Goal: Task Accomplishment & Management: Complete application form

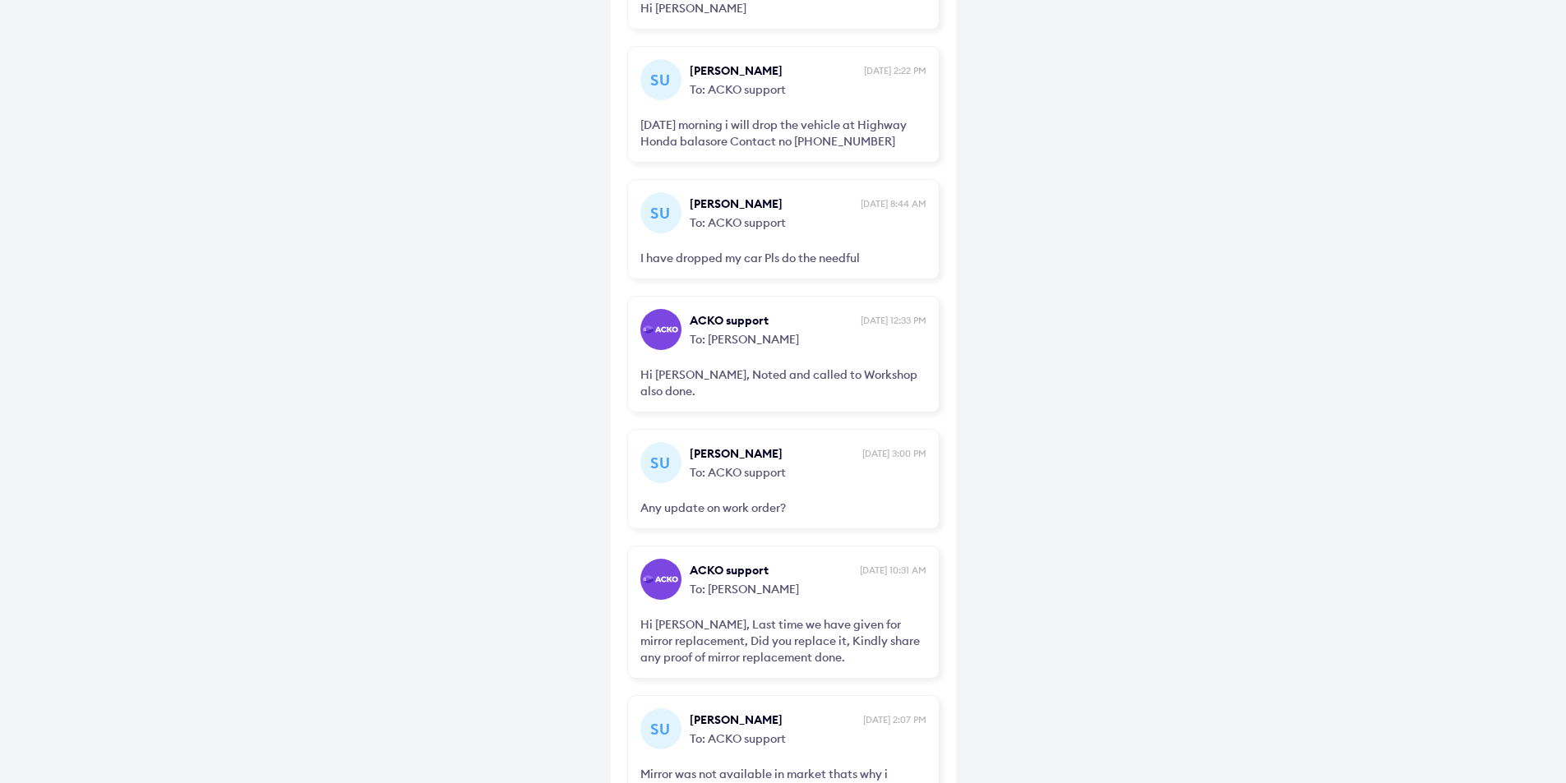
scroll to position [105, 0]
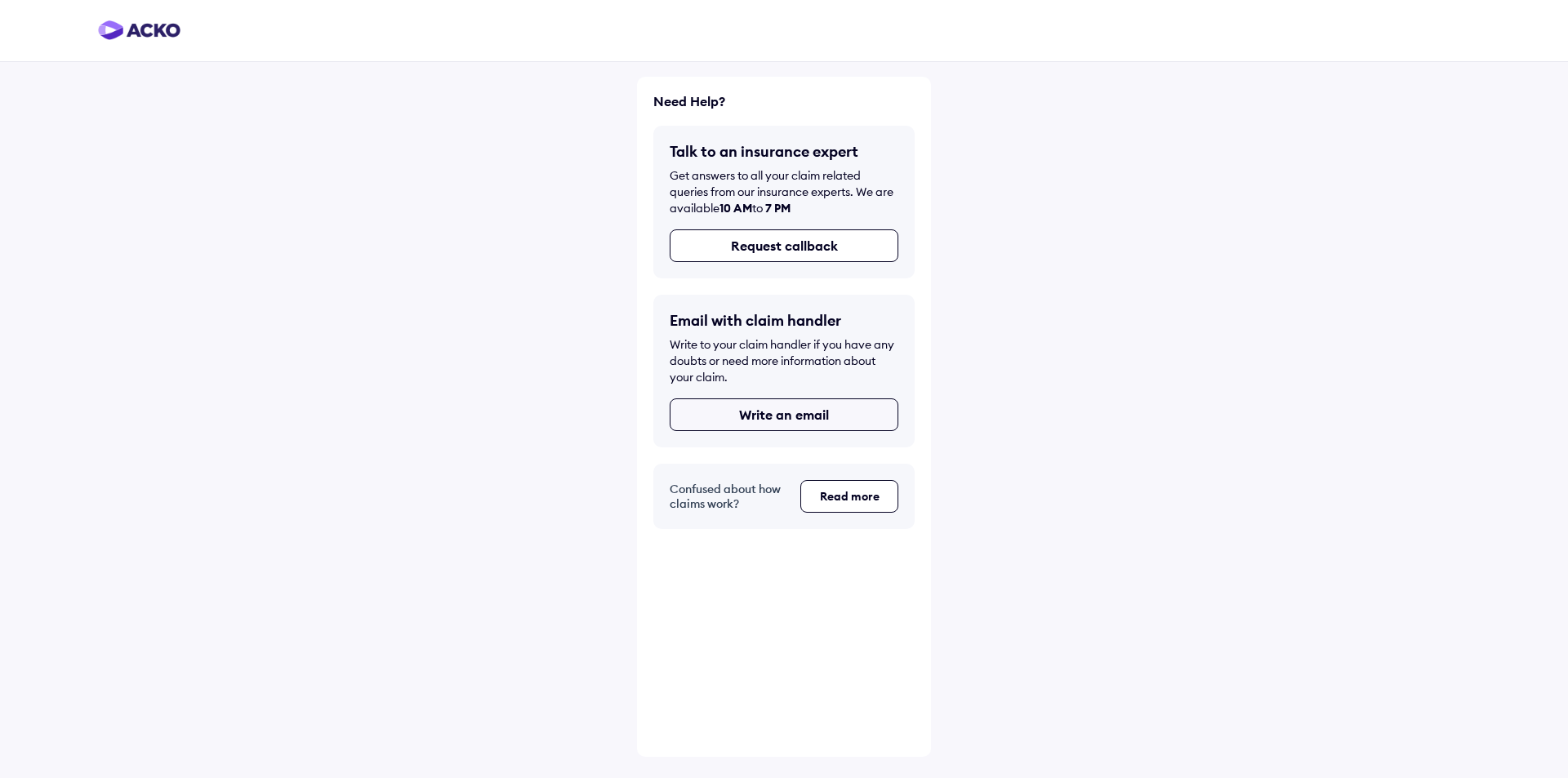
click at [798, 416] on button "Write an email" at bounding box center [784, 414] width 229 height 33
